Goal: Check status: Check status

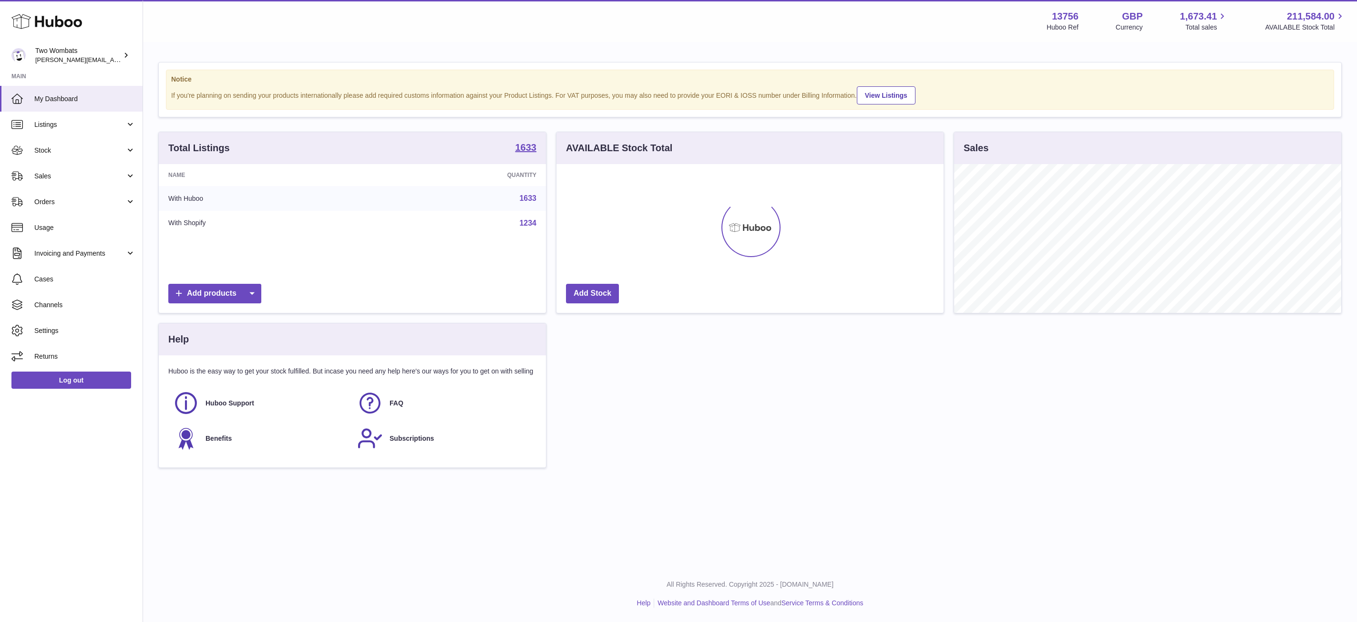
scroll to position [149, 387]
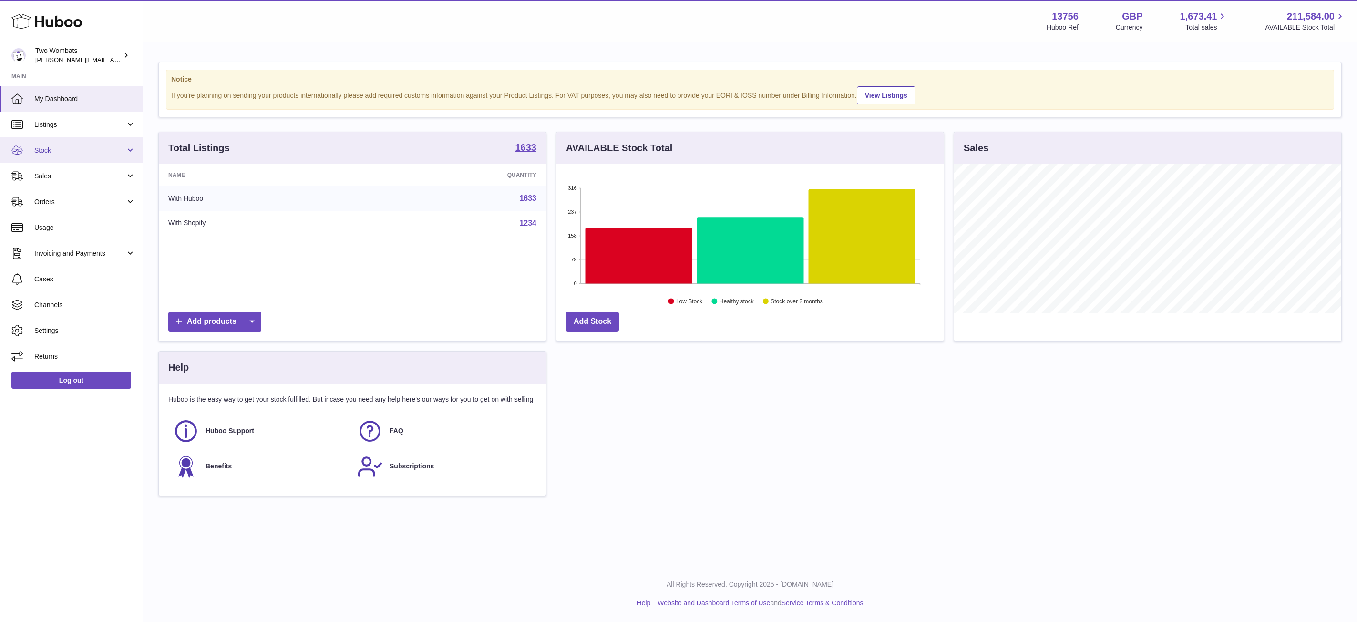
click at [114, 156] on link "Stock" at bounding box center [71, 150] width 143 height 26
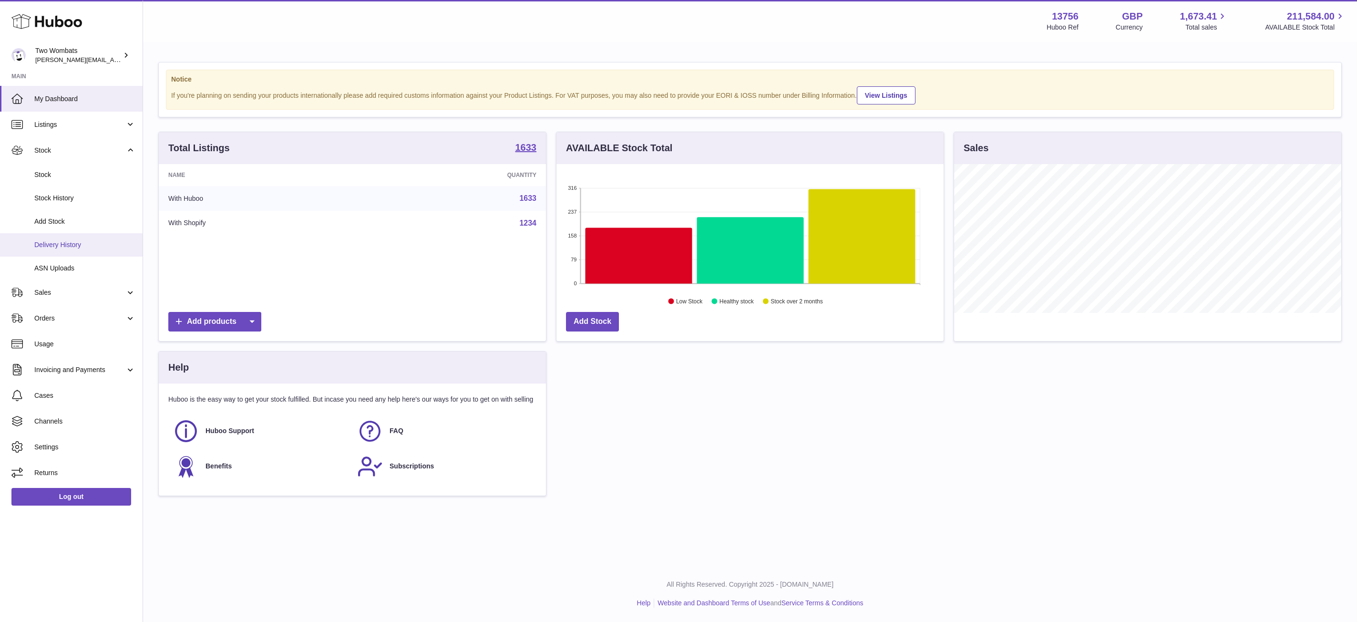
click at [79, 242] on span "Delivery History" at bounding box center [84, 244] width 101 height 9
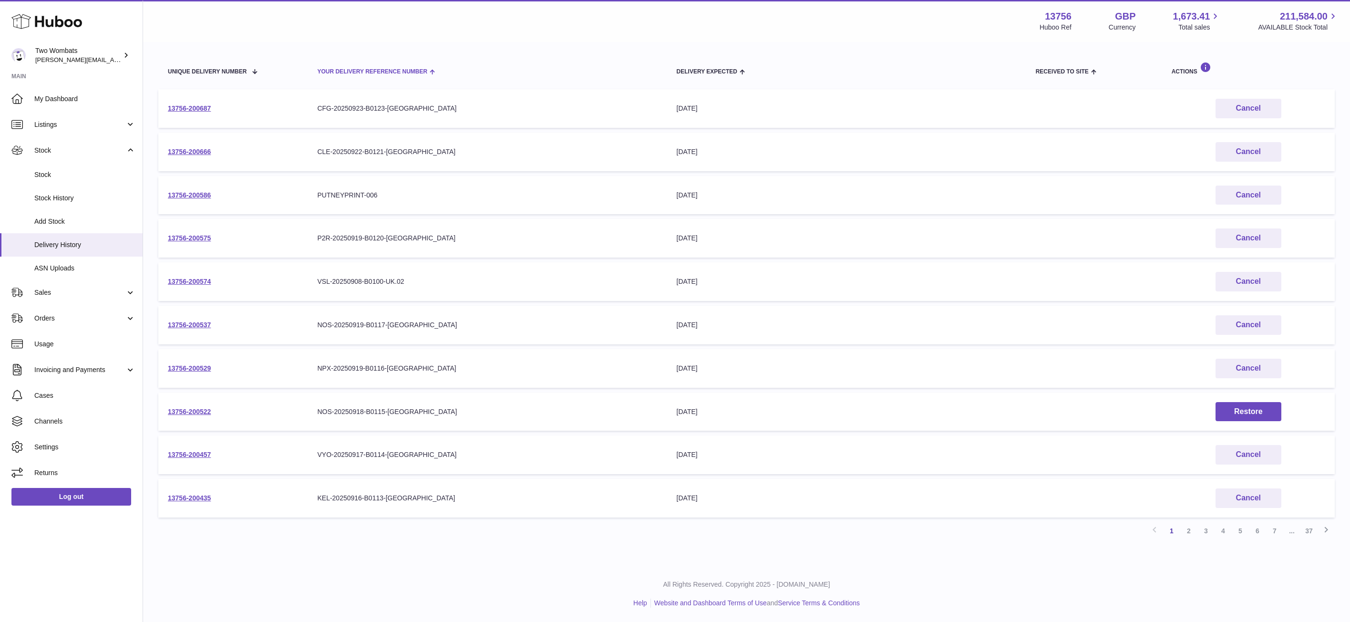
scroll to position [99, 0]
click at [1192, 533] on link "2" at bounding box center [1188, 531] width 17 height 17
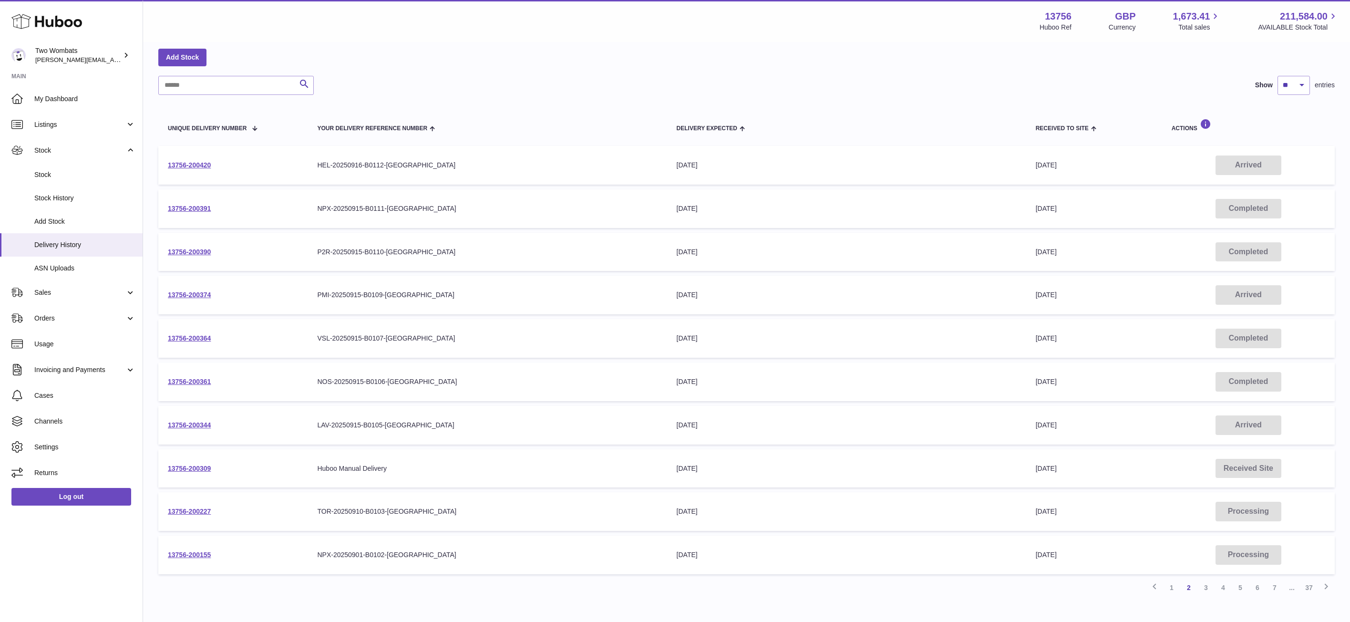
scroll to position [100, 0]
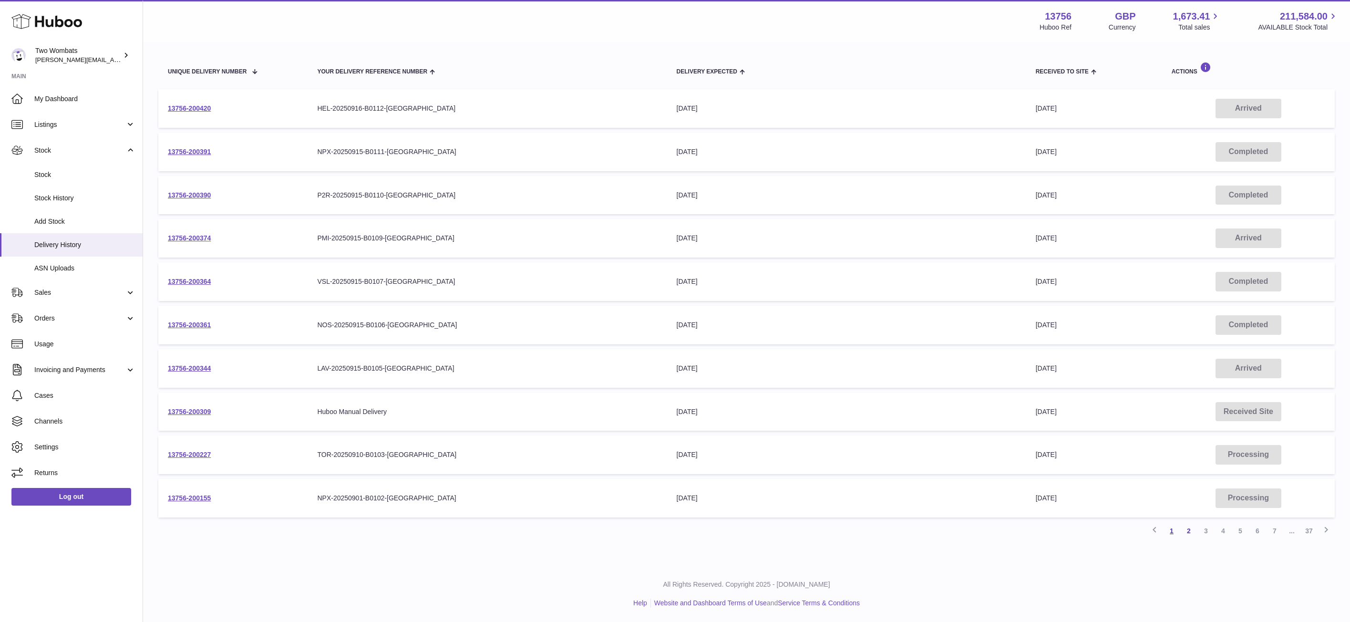
click at [1172, 531] on link "1" at bounding box center [1171, 530] width 17 height 17
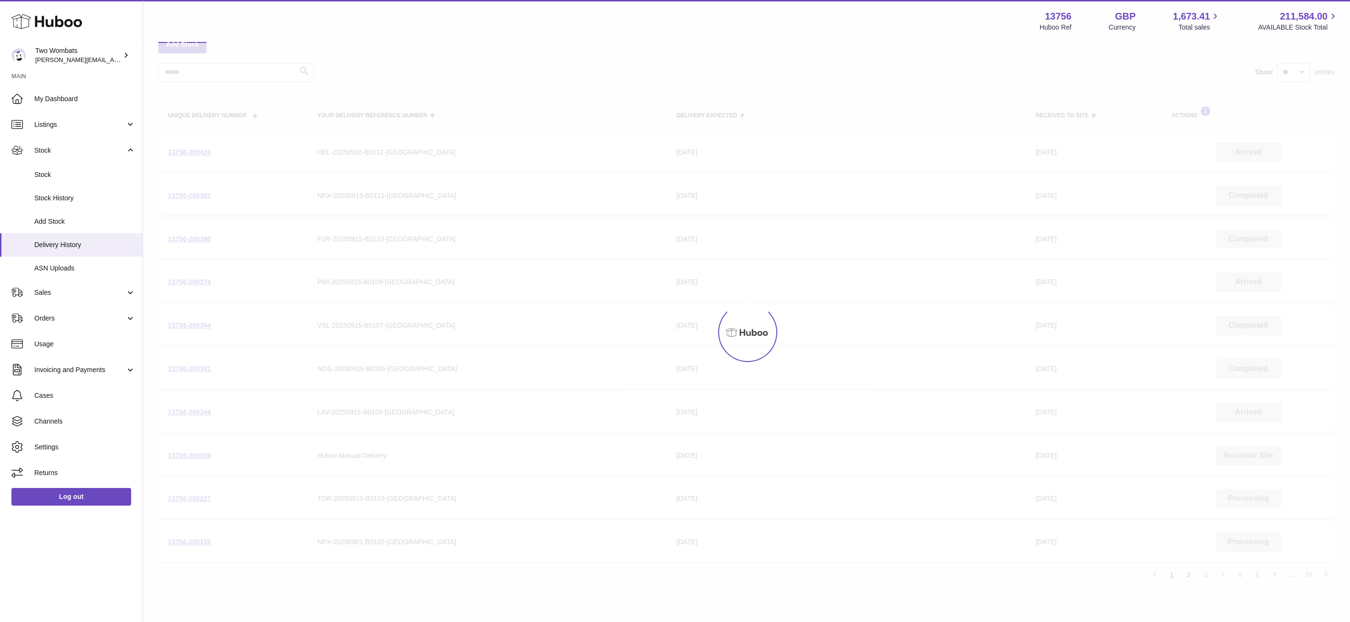
scroll to position [43, 0]
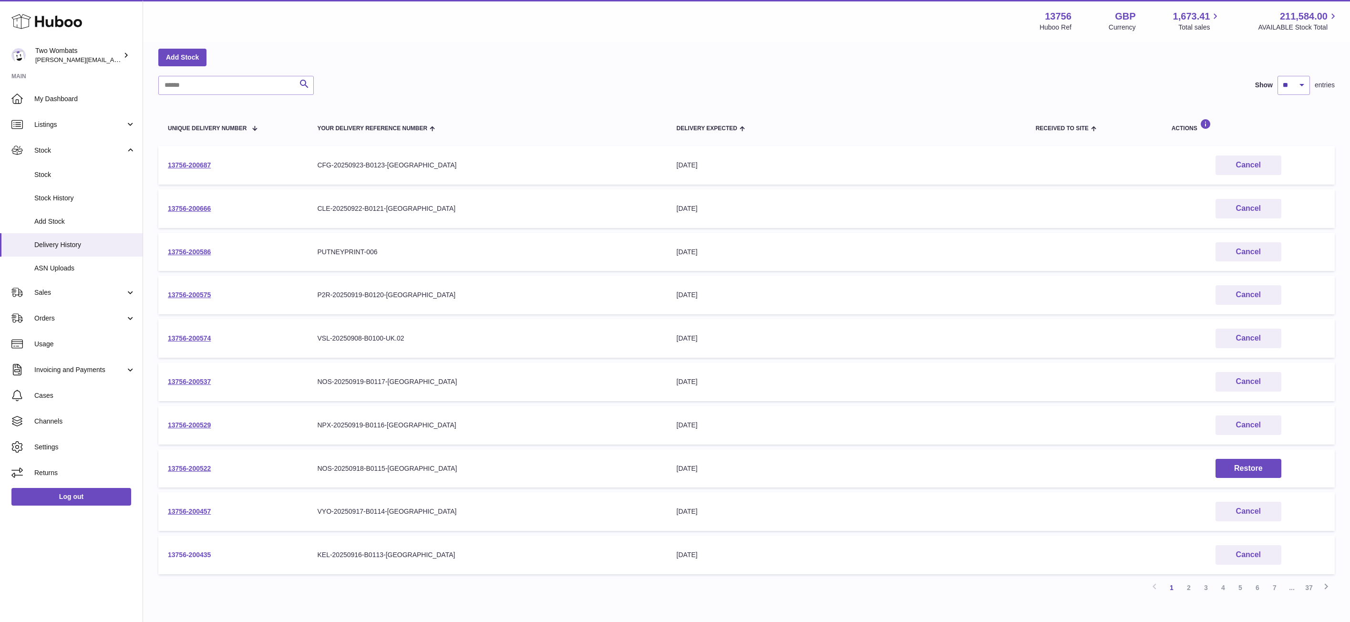
click at [198, 555] on link "13756-200435" at bounding box center [189, 555] width 43 height 8
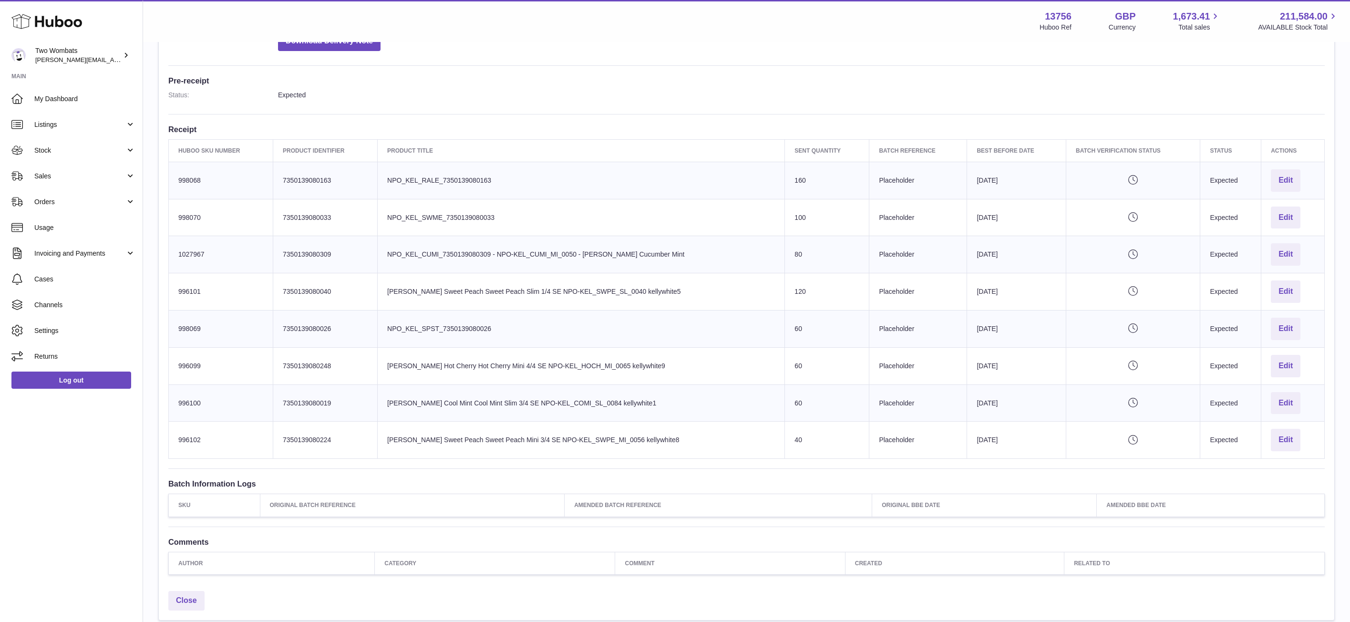
scroll to position [230, 0]
